Goal: Information Seeking & Learning: Learn about a topic

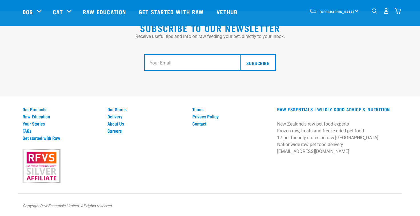
scroll to position [1082, 0]
click at [325, 145] on p "New Zealand's raw pet food experts Frozen raw, treats and freeze dried pet food…" at bounding box center [337, 138] width 120 height 34
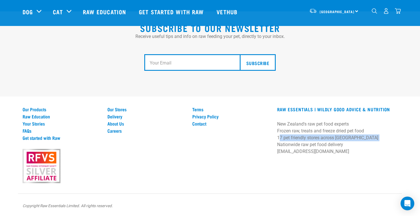
click at [325, 145] on p "New Zealand's raw pet food experts Frozen raw, treats and freeze dried pet food…" at bounding box center [337, 138] width 120 height 34
click at [350, 165] on div "RAW ESSENTIALS | Wildly Good Advice & Nutrition New Zealand's raw pet food expe…" at bounding box center [336, 146] width 127 height 73
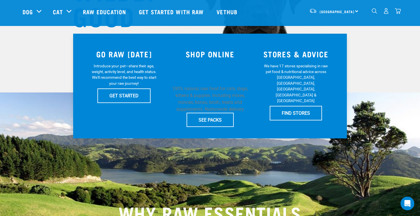
scroll to position [102, 0]
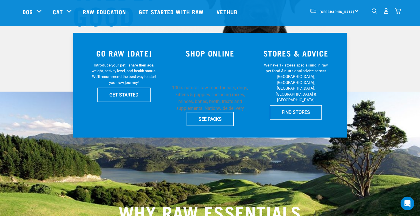
click at [216, 100] on p "100% natural, raw food for cats, dogs, kittens & puppies. Including mixes, minc…" at bounding box center [209, 97] width 79 height 27
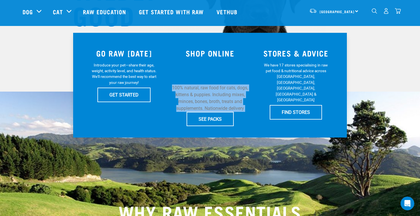
click at [216, 100] on p "100% natural, raw food for cats, dogs, kittens & puppies. Including mixes, minc…" at bounding box center [209, 97] width 79 height 27
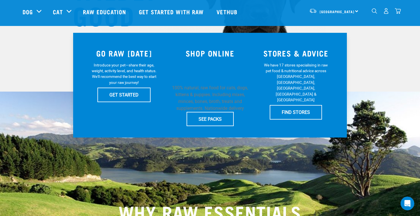
click at [255, 110] on div "STORES & ADVICE We have 17 stores specialising in raw pet food & nutritional ad…" at bounding box center [296, 85] width 86 height 89
click at [219, 93] on p "100% natural, raw food for cats, dogs, kittens & puppies. Including mixes, minc…" at bounding box center [209, 97] width 79 height 27
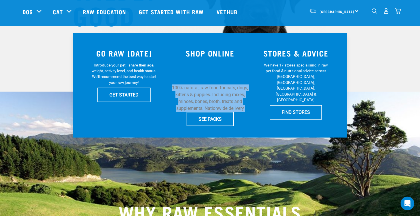
click at [219, 93] on p "100% natural, raw food for cats, dogs, kittens & puppies. Including mixes, minc…" at bounding box center [209, 97] width 79 height 27
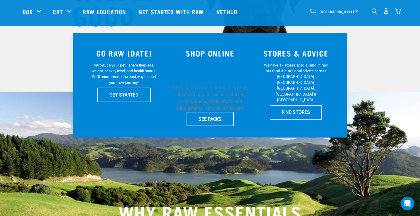
click at [266, 120] on div "STORES & ADVICE We have 17 stores specialising in raw pet food & nutritional ad…" at bounding box center [296, 85] width 86 height 89
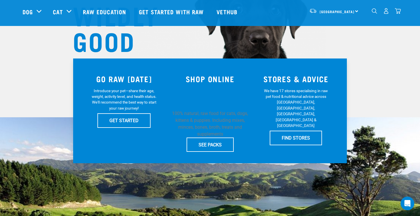
scroll to position [77, 0]
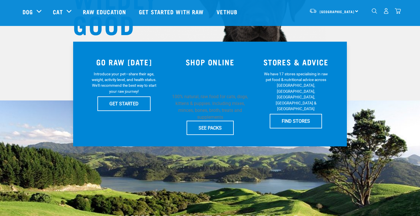
scroll to position [94, 0]
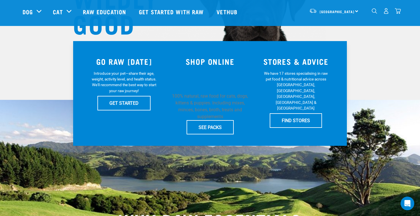
click at [197, 99] on p "100% natural, raw food for cats, dogs, kittens & puppies. Including mixes, minc…" at bounding box center [209, 106] width 79 height 27
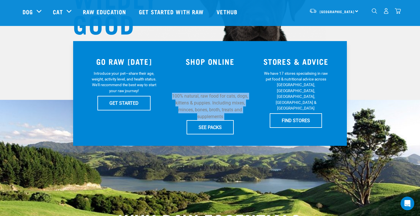
click at [197, 99] on p "100% natural, raw food for cats, dogs, kittens & puppies. Including mixes, minc…" at bounding box center [209, 106] width 79 height 27
click at [249, 112] on p "100% natural, raw food for cats, dogs, kittens & puppies. Including mixes, minc…" at bounding box center [209, 106] width 79 height 27
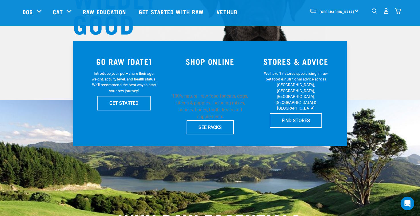
click at [273, 90] on p "We have 17 stores specialising in raw pet food & nutritional advice across [GEO…" at bounding box center [295, 91] width 67 height 41
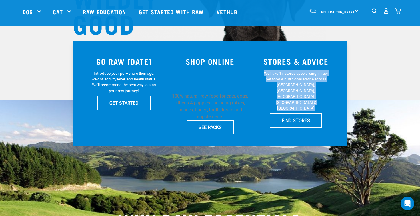
click at [273, 90] on p "We have 17 stores specialising in raw pet food & nutritional advice across [GEO…" at bounding box center [295, 91] width 67 height 41
click at [297, 82] on p "We have 17 stores specialising in raw pet food & nutritional advice across [GEO…" at bounding box center [295, 91] width 67 height 41
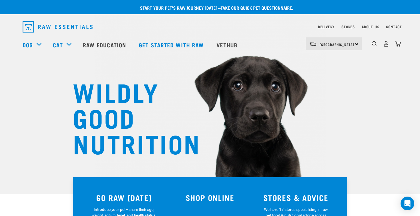
scroll to position [0, 0]
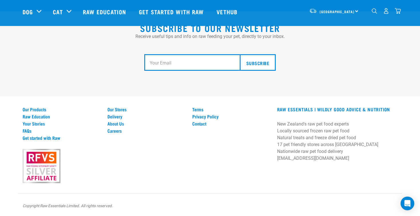
scroll to position [1082, 0]
click at [120, 130] on link "Careers" at bounding box center [146, 130] width 78 height 5
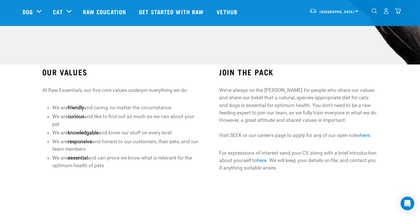
scroll to position [103, 0]
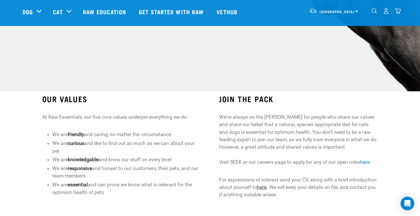
click at [263, 188] on link "here" at bounding box center [262, 187] width 10 height 6
click at [91, 101] on h3 "OUR VALUES" at bounding box center [121, 98] width 158 height 9
click at [229, 140] on p "We're always on the [PERSON_NAME] for people who share our values and share our…" at bounding box center [298, 139] width 158 height 53
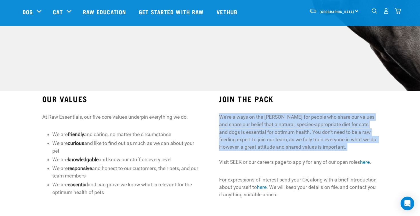
click at [229, 140] on p "We're always on the [PERSON_NAME] for people who share our values and share our…" at bounding box center [298, 139] width 158 height 53
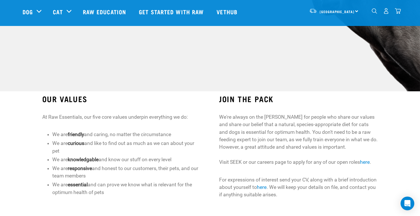
click at [288, 164] on p "We're always on the [PERSON_NAME] for people who share our values and share our…" at bounding box center [298, 139] width 158 height 53
